Goal: Task Accomplishment & Management: Complete application form

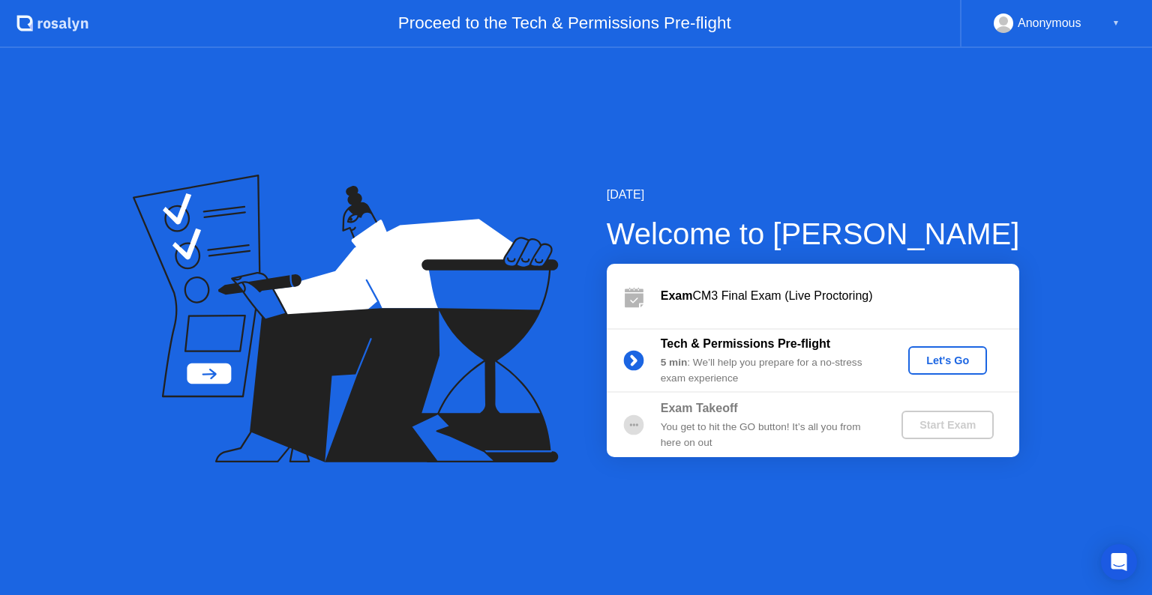
click at [963, 362] on div "Let's Go" at bounding box center [947, 361] width 67 height 12
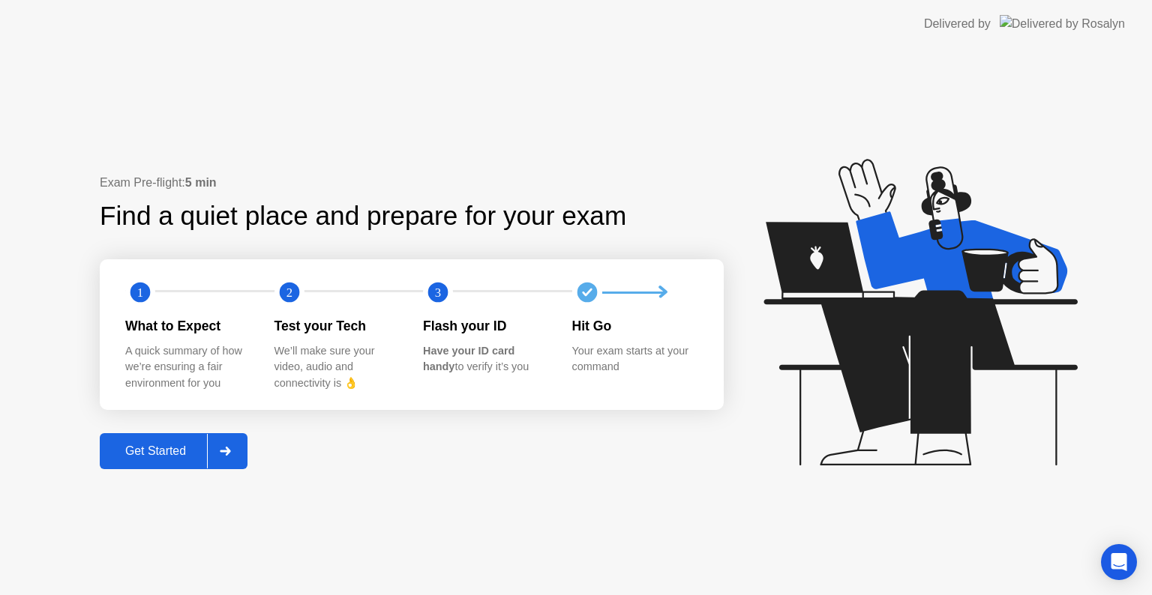
click at [236, 450] on div at bounding box center [225, 451] width 36 height 34
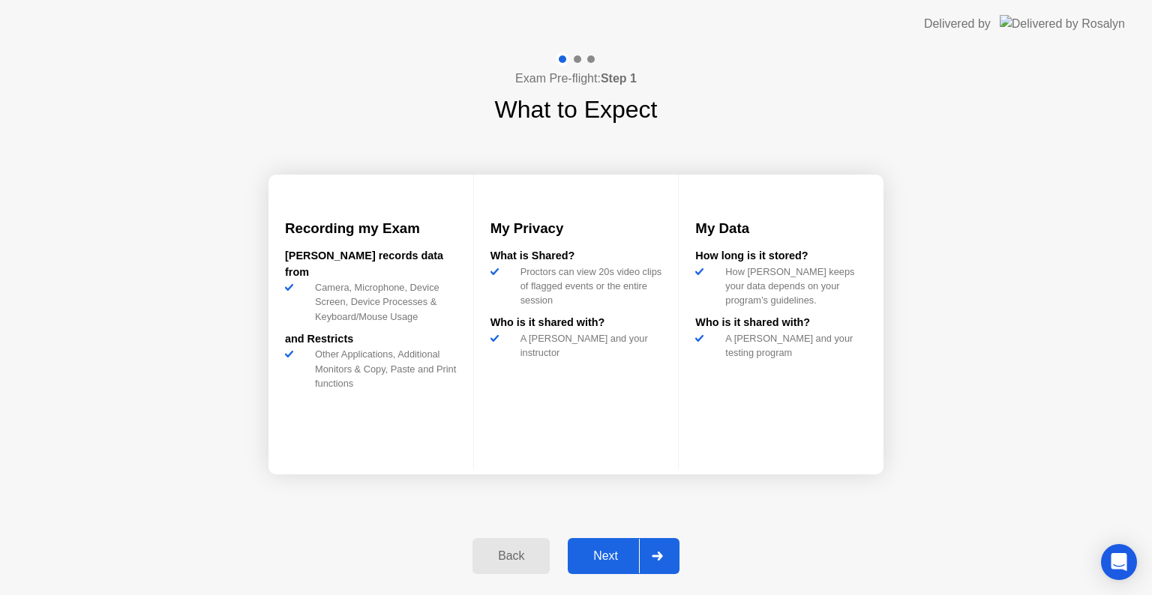
click at [595, 559] on div "Next" at bounding box center [605, 556] width 67 height 13
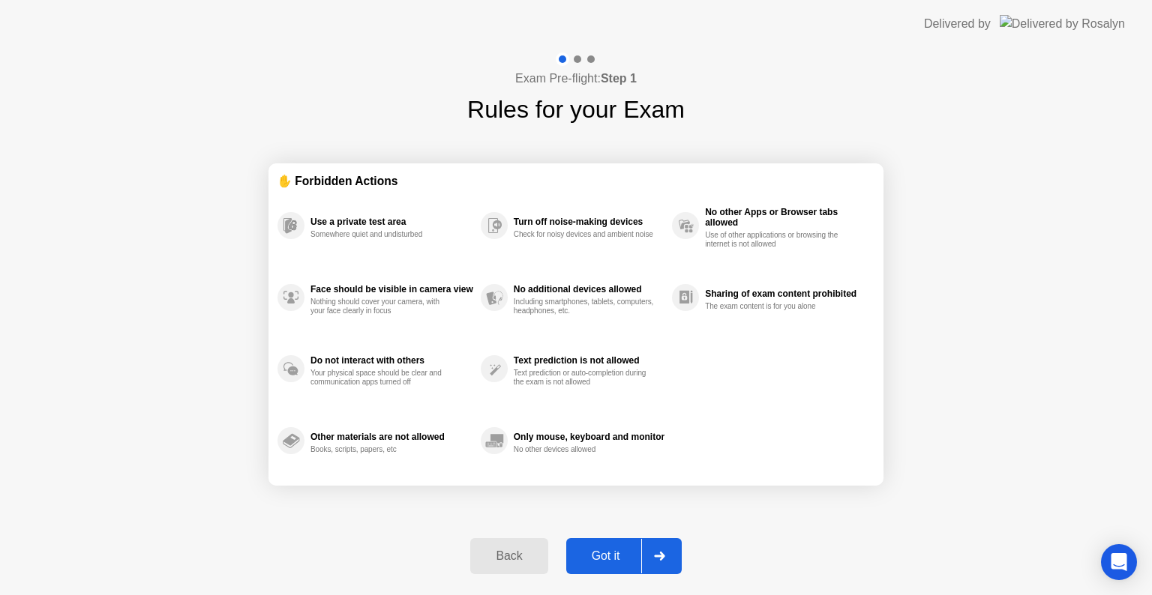
click at [607, 555] on div "Got it" at bounding box center [606, 556] width 70 height 13
select select "**********"
select select "*******"
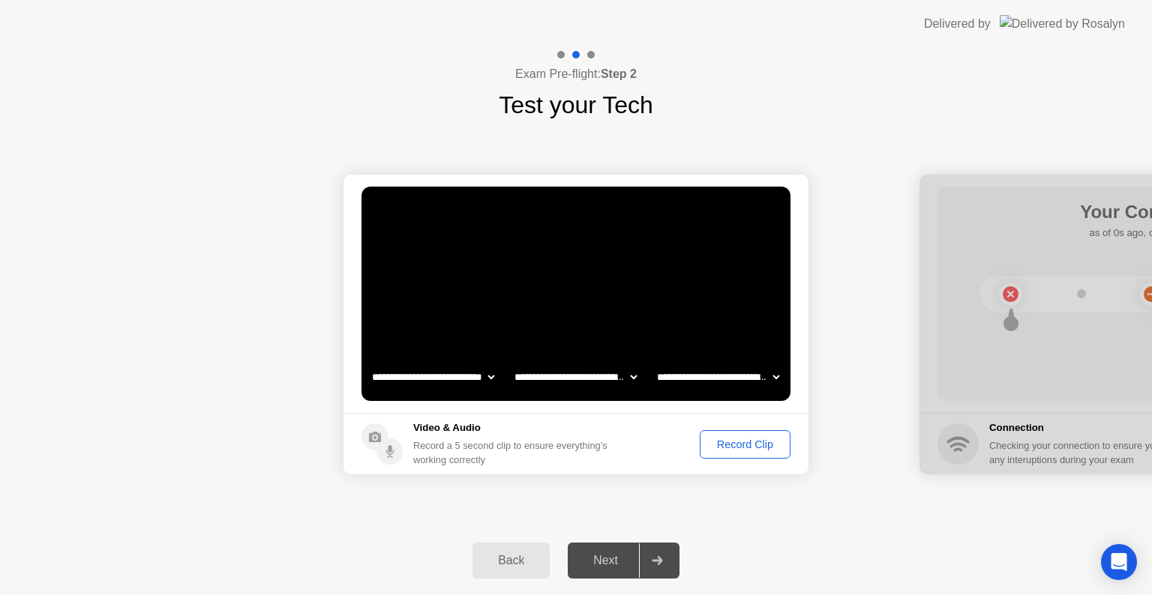
click at [652, 553] on div at bounding box center [657, 561] width 36 height 34
click at [758, 445] on div "Record Clip" at bounding box center [745, 445] width 80 height 12
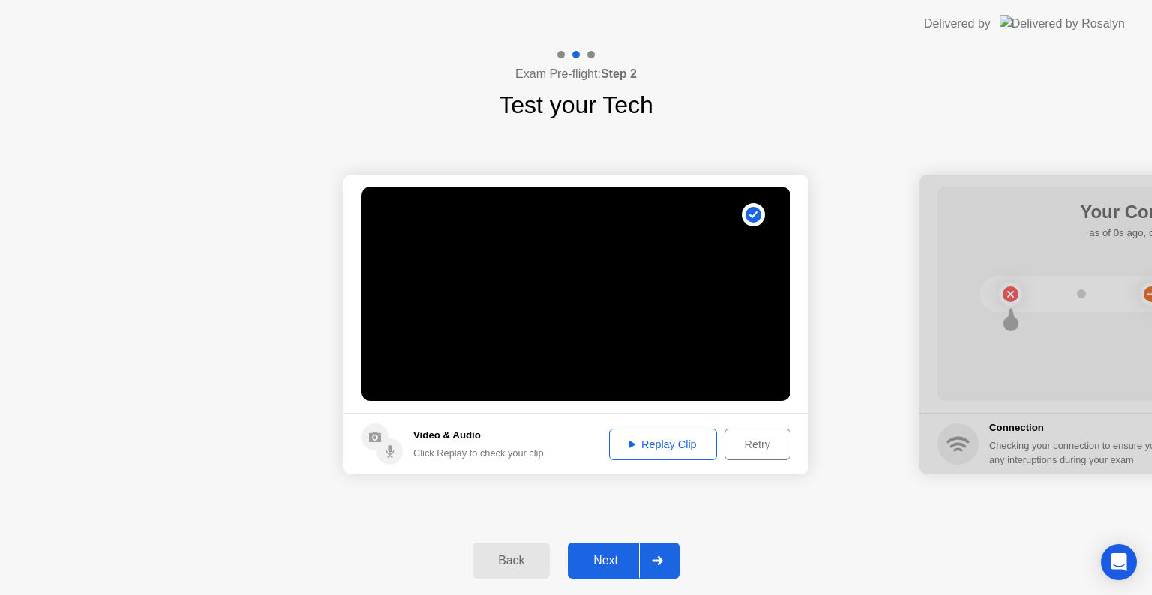
click at [612, 550] on button "Next" at bounding box center [624, 561] width 112 height 36
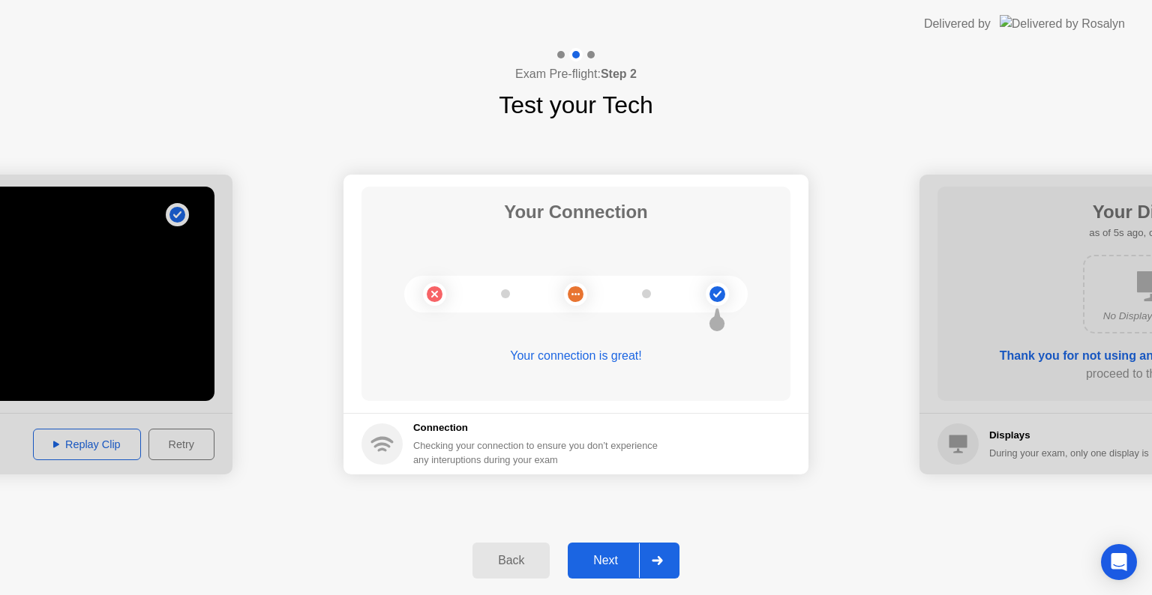
click at [616, 550] on button "Next" at bounding box center [624, 561] width 112 height 36
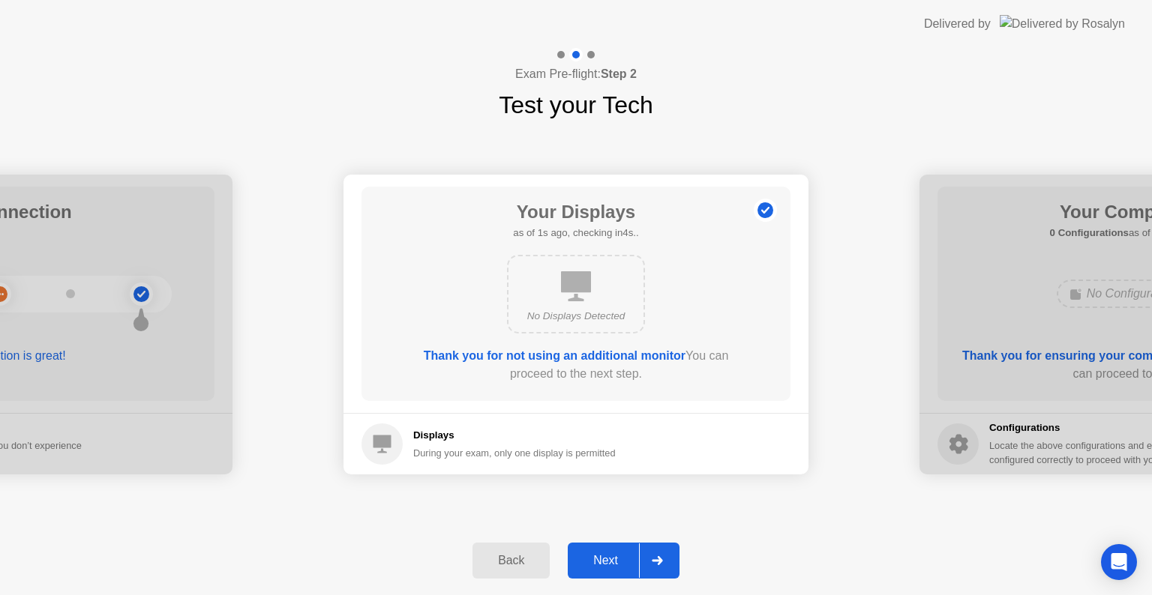
click at [616, 550] on button "Next" at bounding box center [624, 561] width 112 height 36
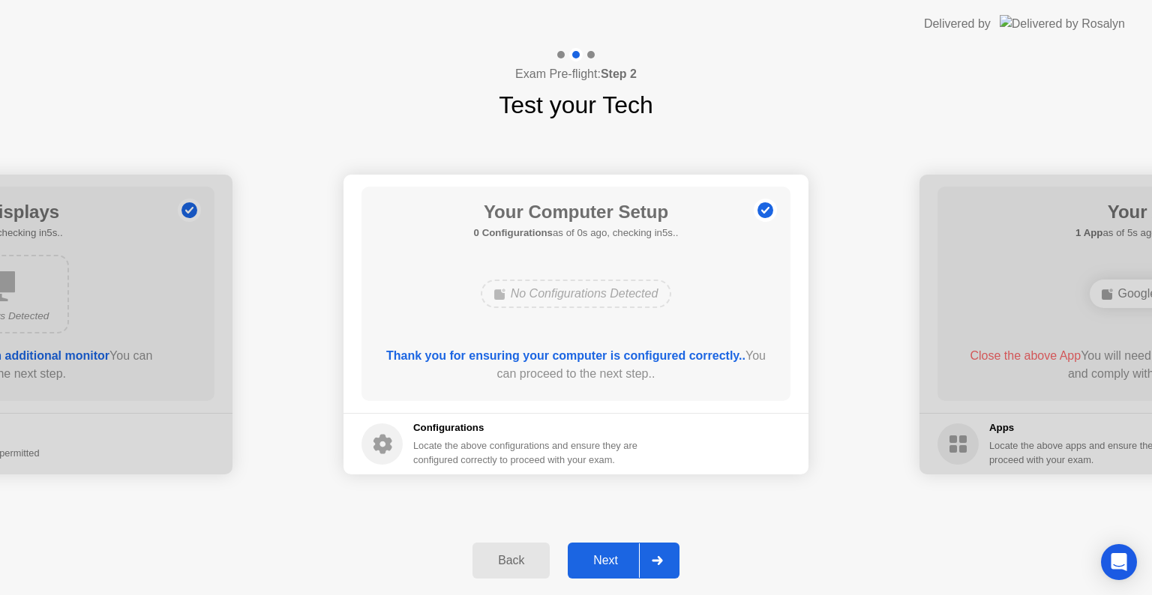
click at [616, 550] on button "Next" at bounding box center [624, 561] width 112 height 36
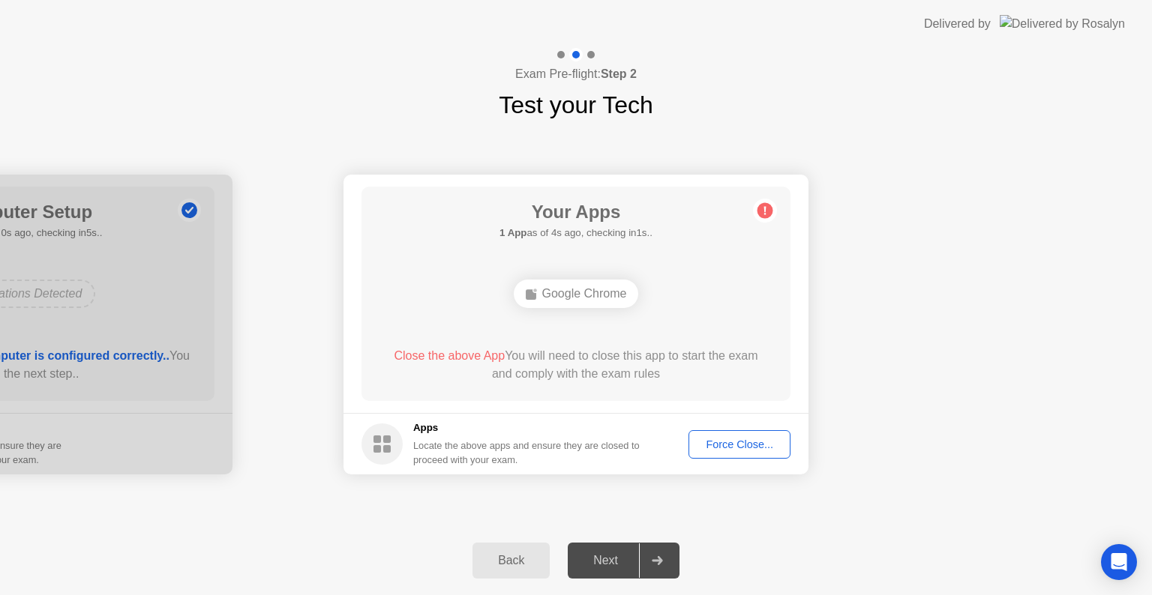
click at [726, 439] on div "Force Close..." at bounding box center [739, 445] width 91 height 12
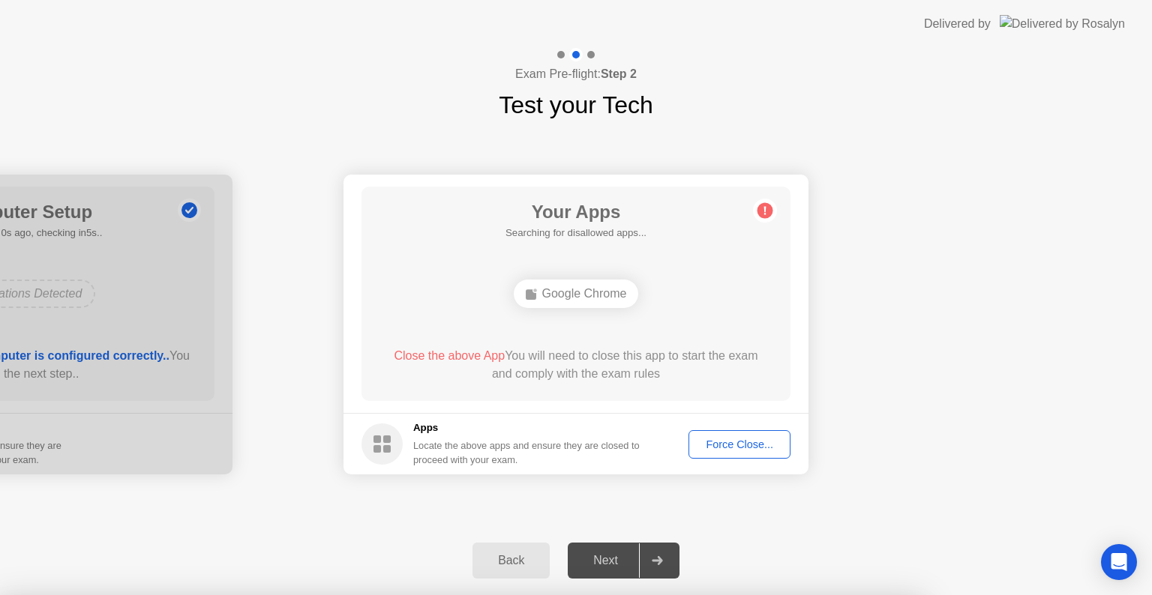
drag, startPoint x: 629, startPoint y: 394, endPoint x: 634, endPoint y: 382, distance: 12.1
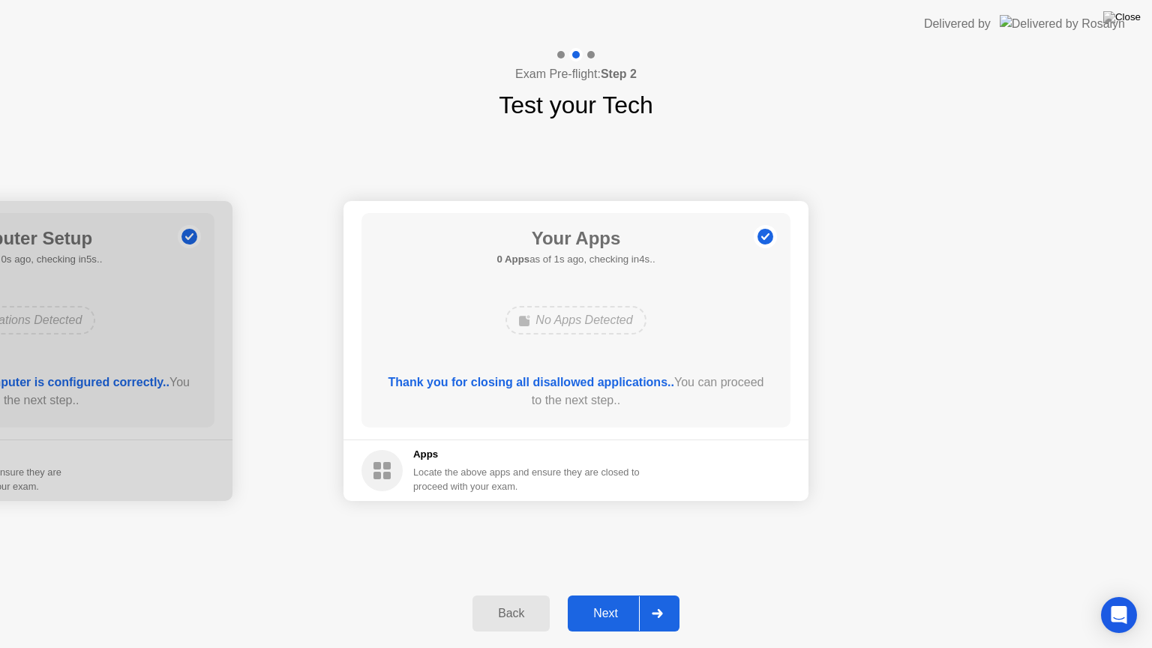
click at [594, 595] on div "Next" at bounding box center [605, 613] width 67 height 13
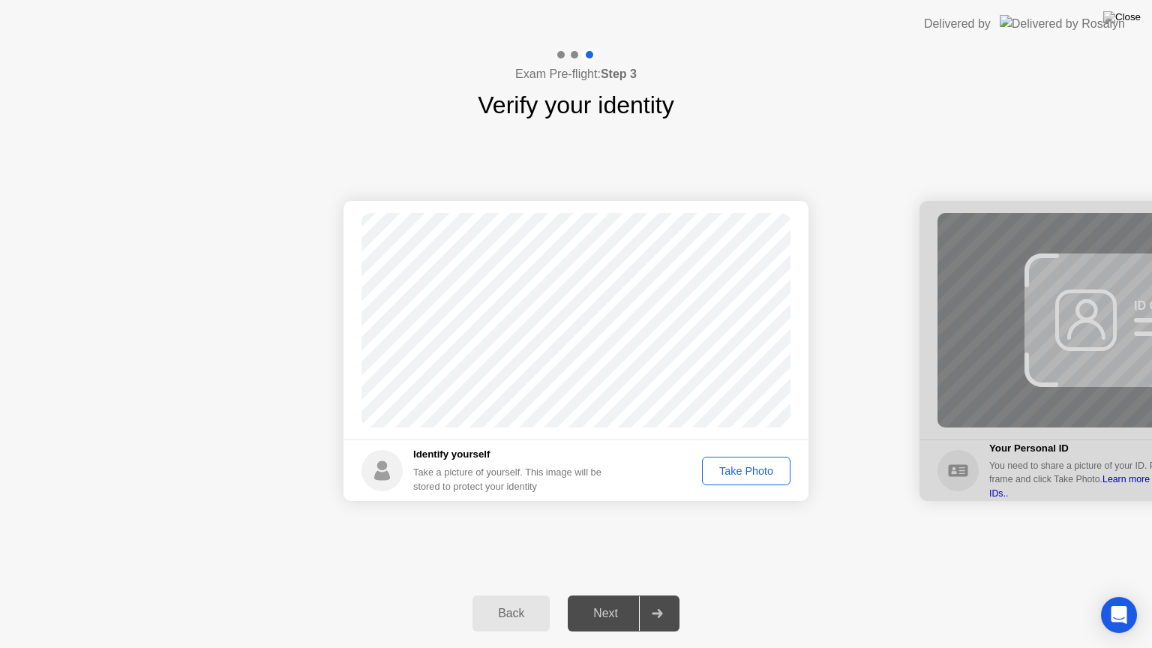
click at [739, 469] on div "Take Photo" at bounding box center [746, 471] width 78 height 12
click at [607, 595] on div "Next" at bounding box center [605, 613] width 67 height 13
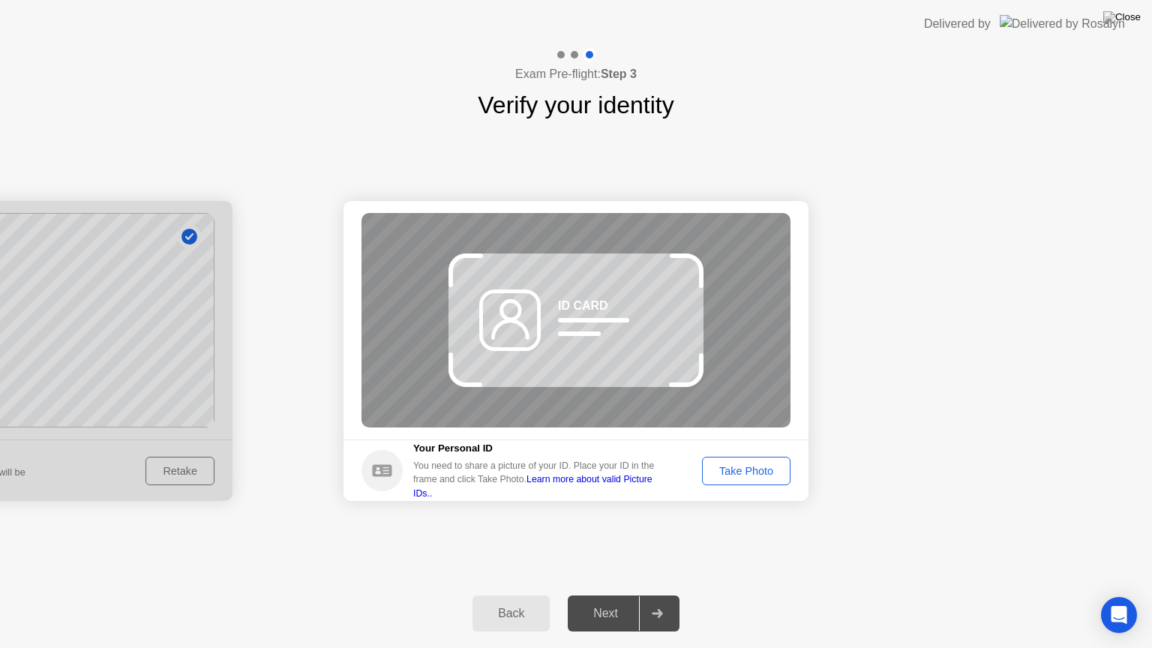
click at [733, 474] on div "Take Photo" at bounding box center [746, 471] width 78 height 12
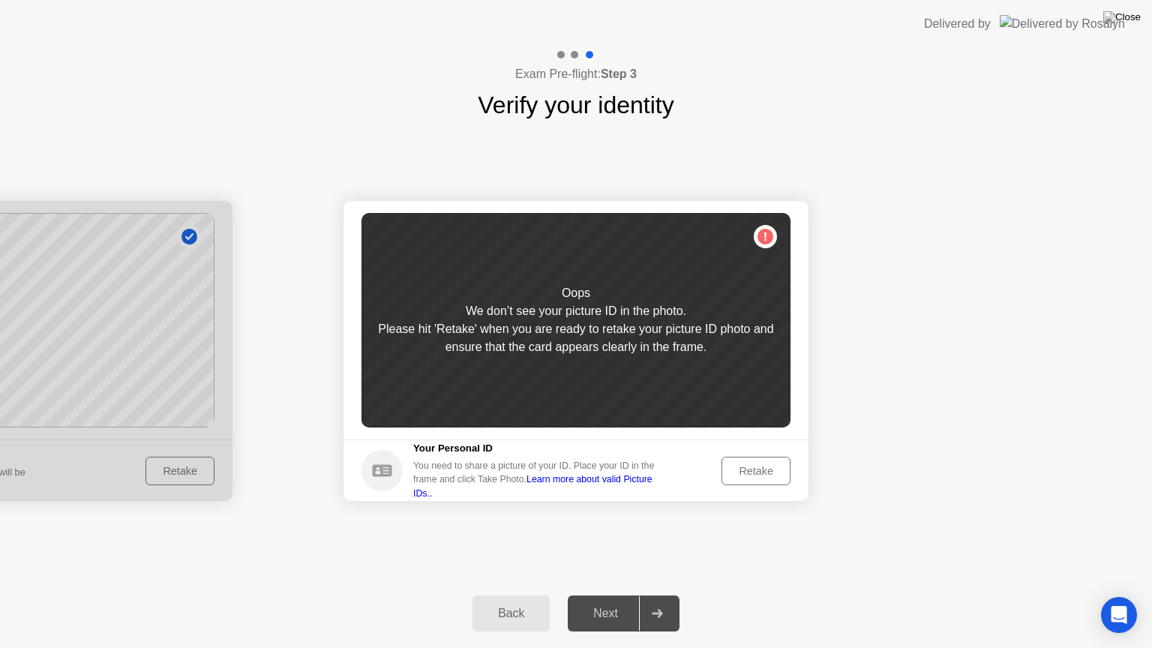
click at [501, 595] on div "Back" at bounding box center [511, 613] width 68 height 13
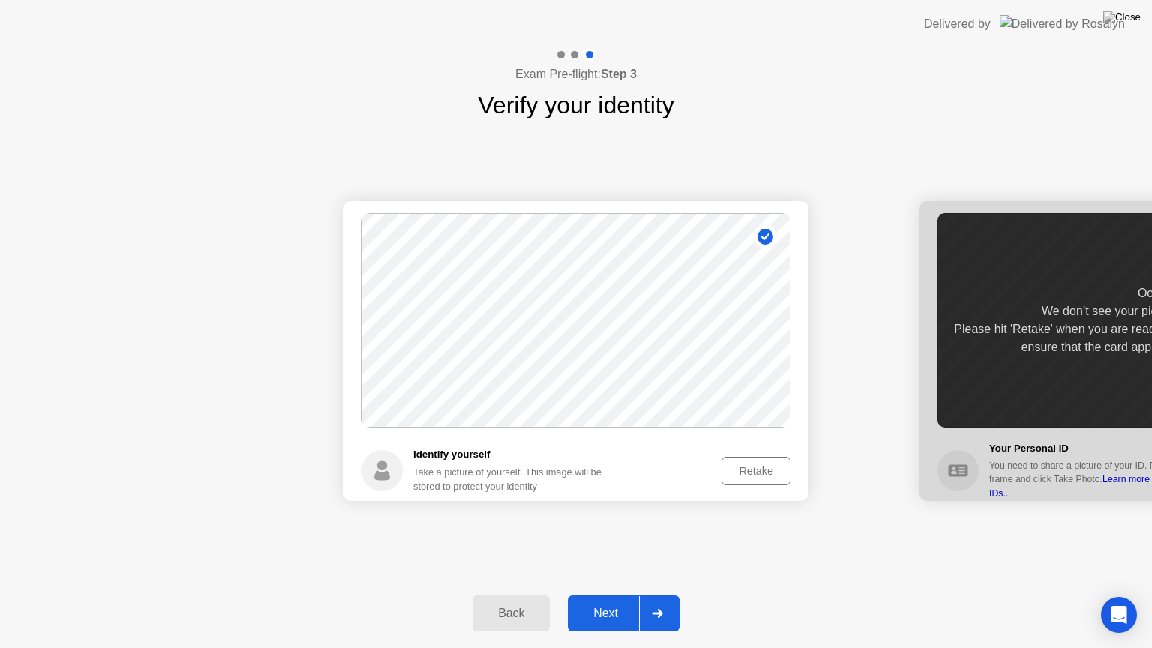
click at [609, 595] on div "Next" at bounding box center [605, 613] width 67 height 13
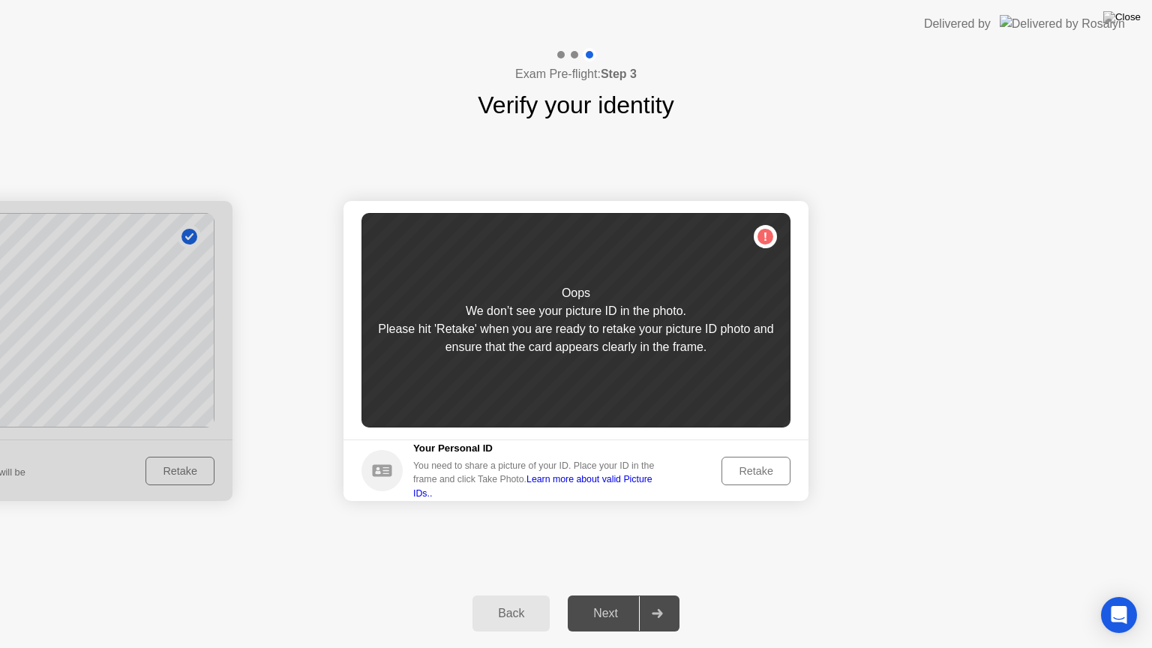
click at [746, 465] on div "Retake" at bounding box center [756, 471] width 58 height 12
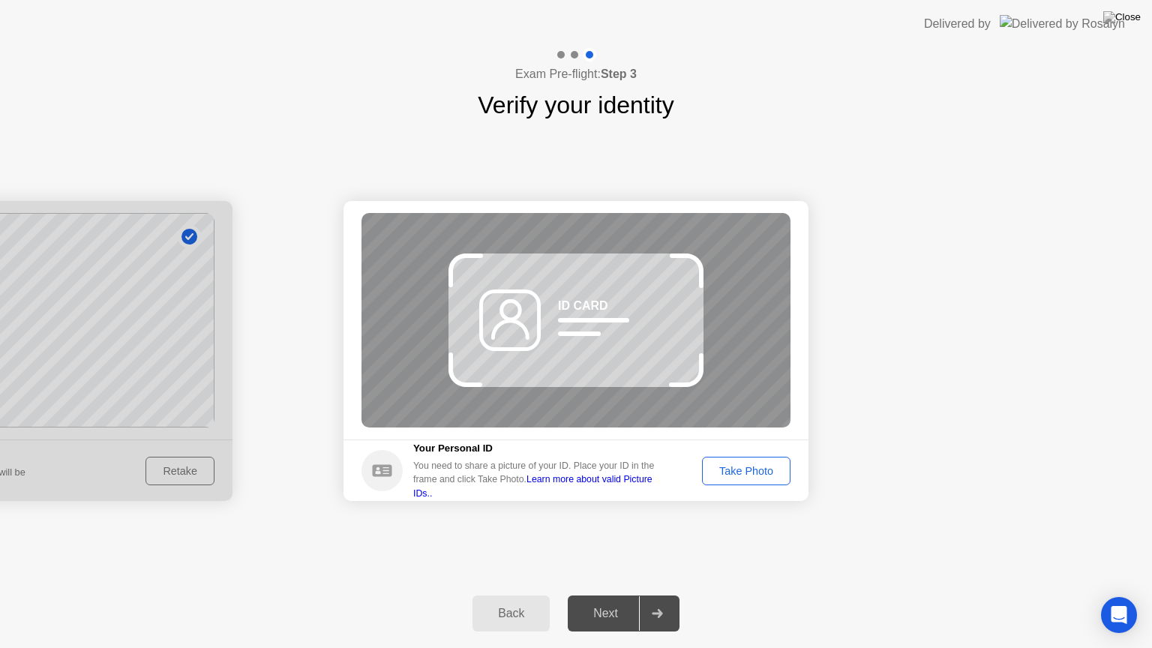
click at [739, 469] on div "Take Photo" at bounding box center [746, 471] width 78 height 12
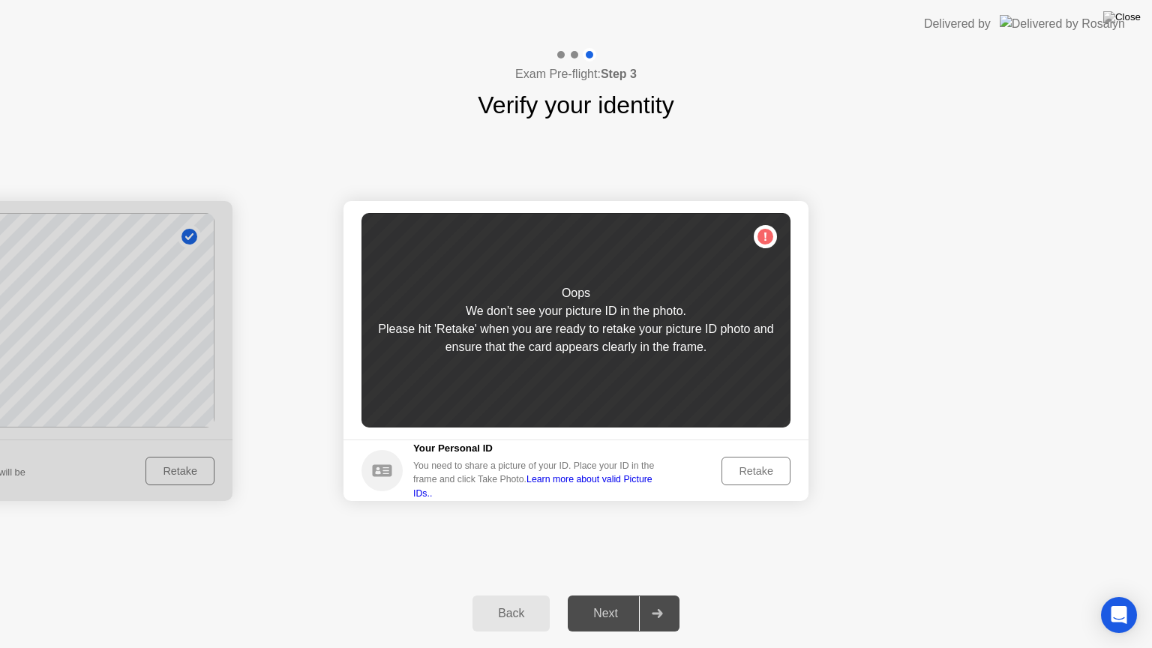
click at [739, 469] on div "Retake" at bounding box center [756, 471] width 58 height 12
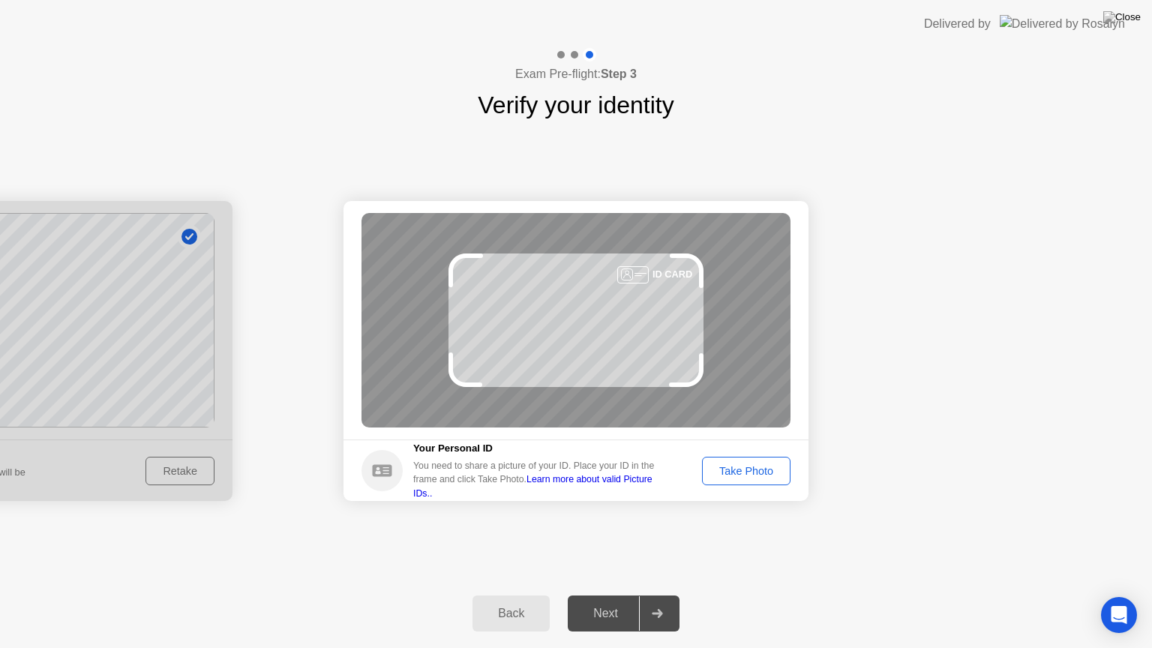
click at [739, 469] on div "Take Photo" at bounding box center [746, 471] width 78 height 12
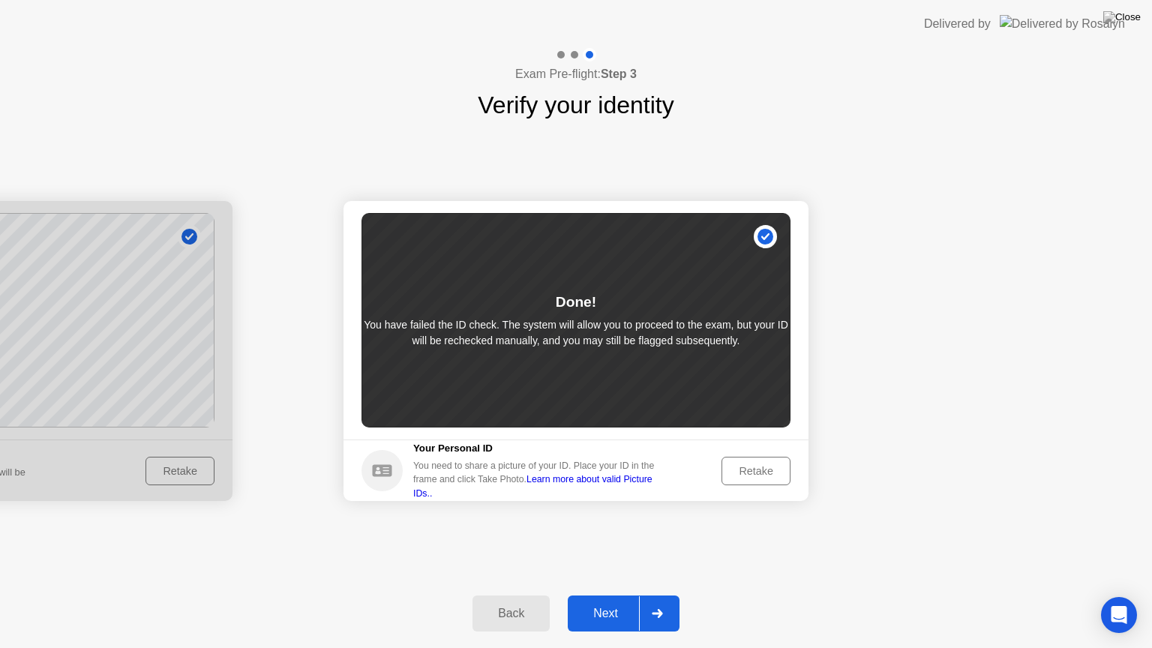
click at [609, 595] on button "Next" at bounding box center [624, 613] width 112 height 36
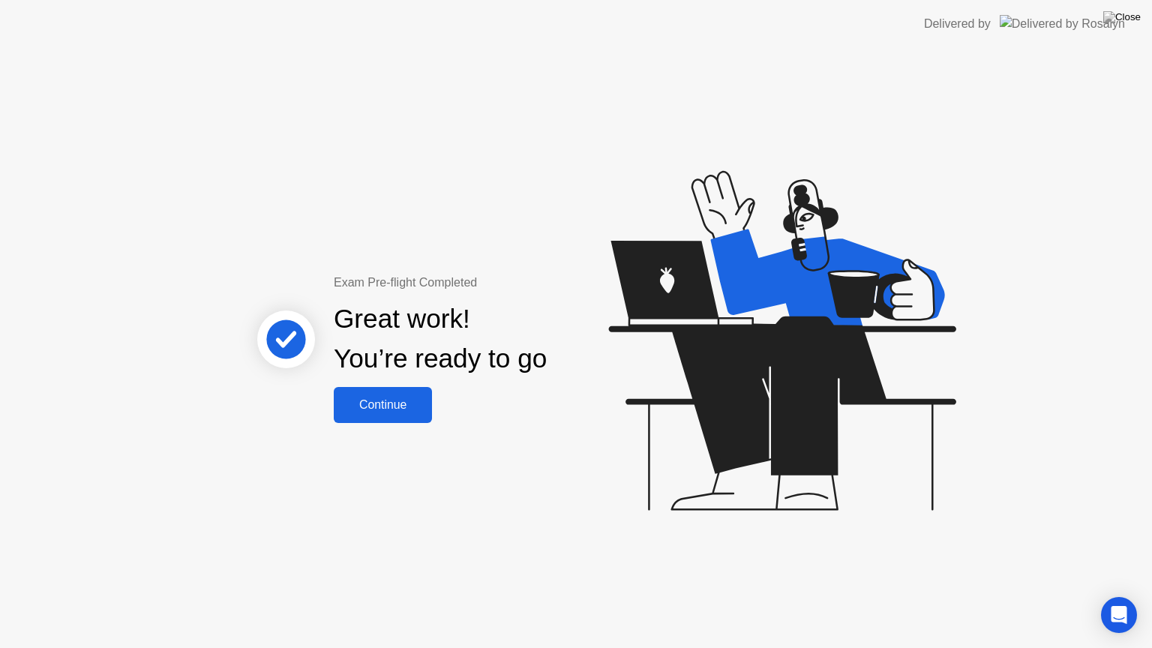
click at [405, 404] on div "Continue" at bounding box center [382, 404] width 89 height 13
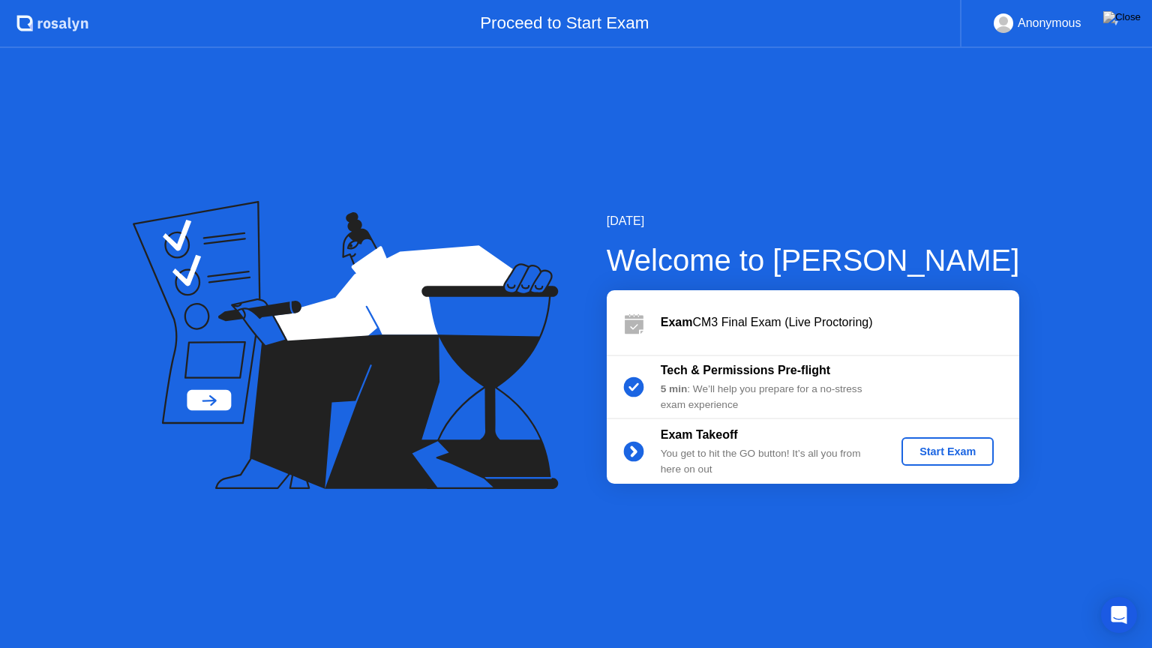
click at [944, 447] on div "Start Exam" at bounding box center [947, 451] width 80 height 12
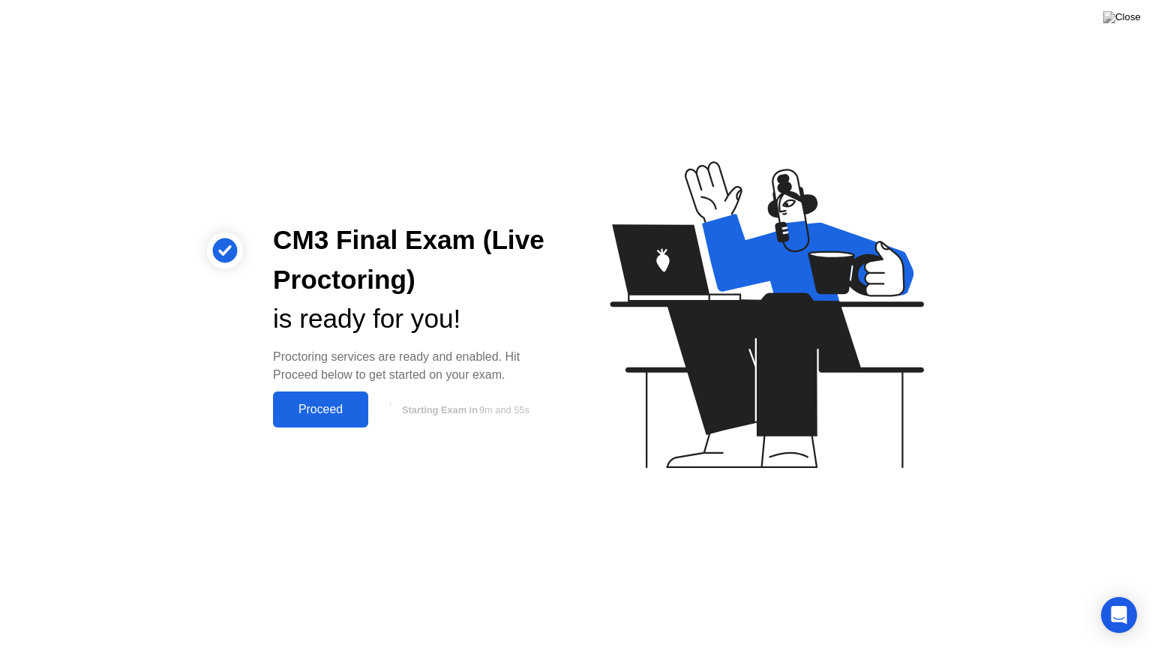
click at [316, 406] on div "Proceed" at bounding box center [320, 409] width 86 height 13
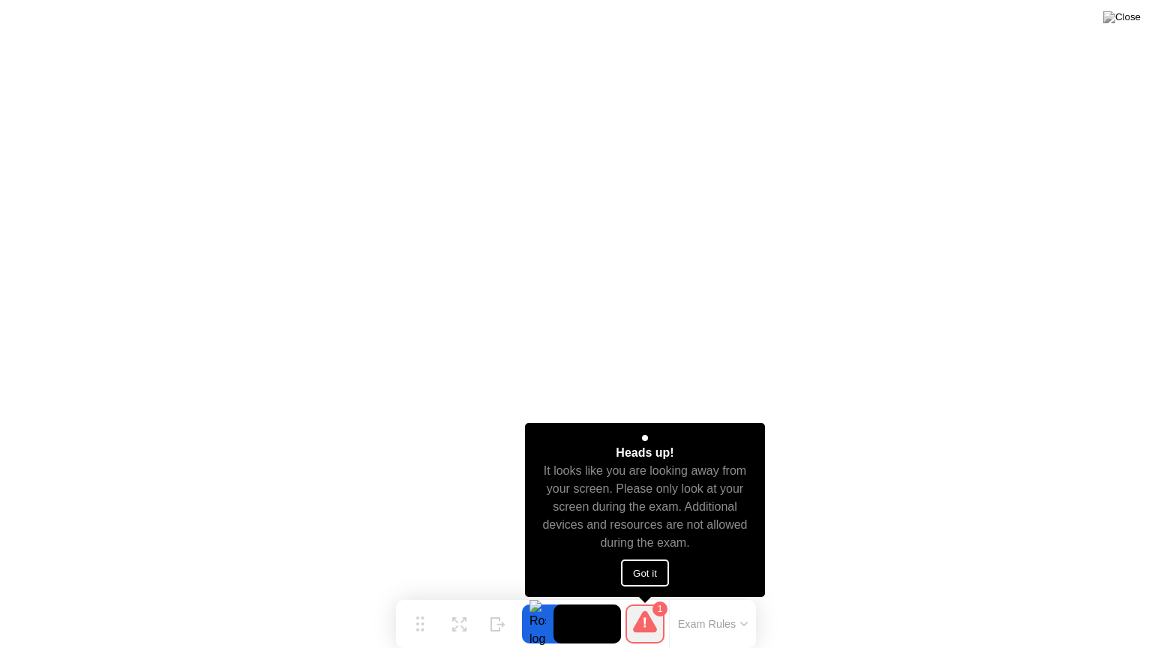
click at [649, 571] on button "Got it" at bounding box center [645, 572] width 48 height 27
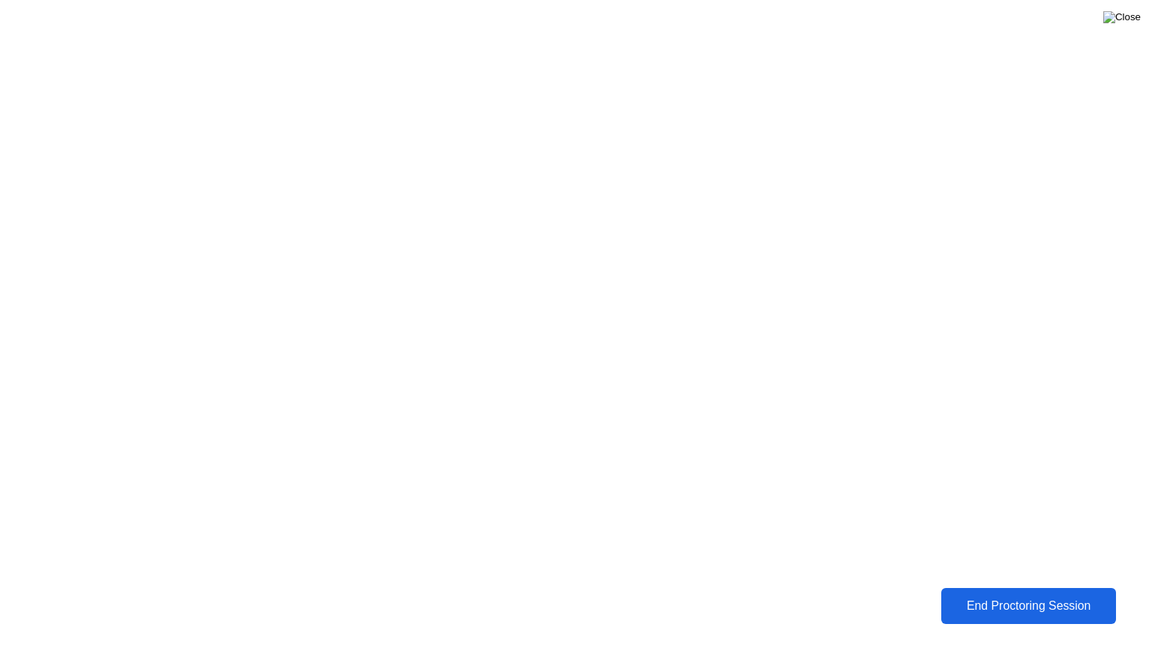
click at [1133, 19] on img at bounding box center [1121, 17] width 37 height 12
